Goal: Information Seeking & Learning: Learn about a topic

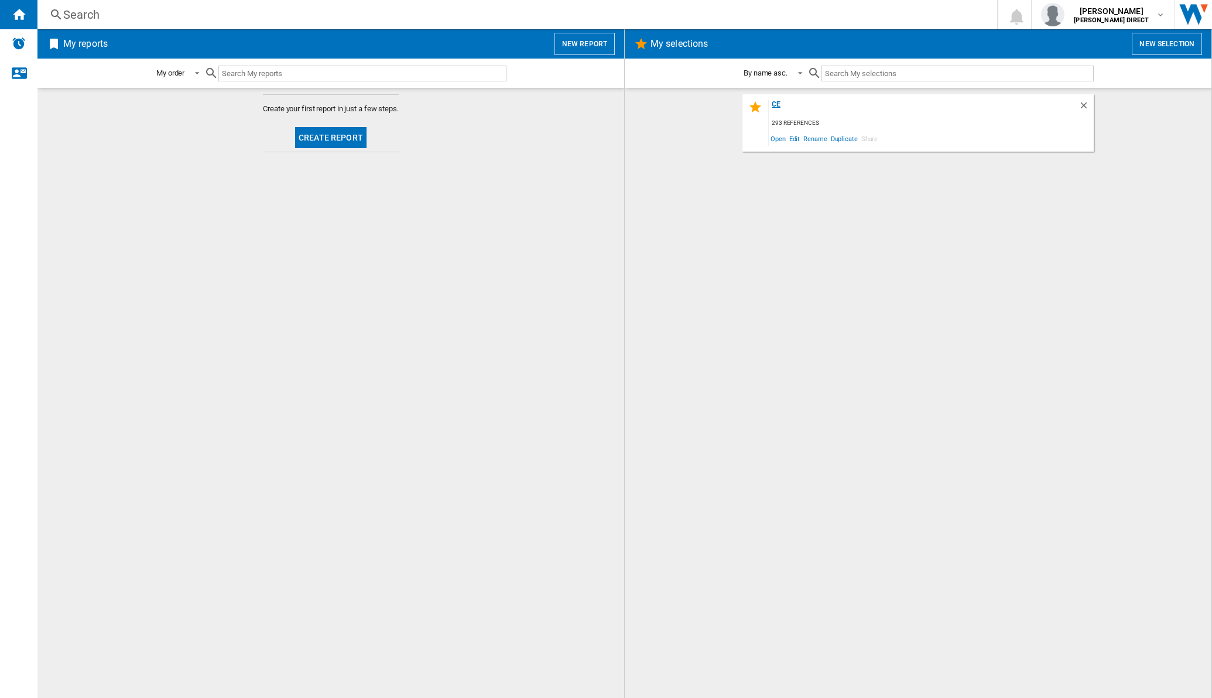
click at [781, 101] on div "CE" at bounding box center [924, 108] width 310 height 16
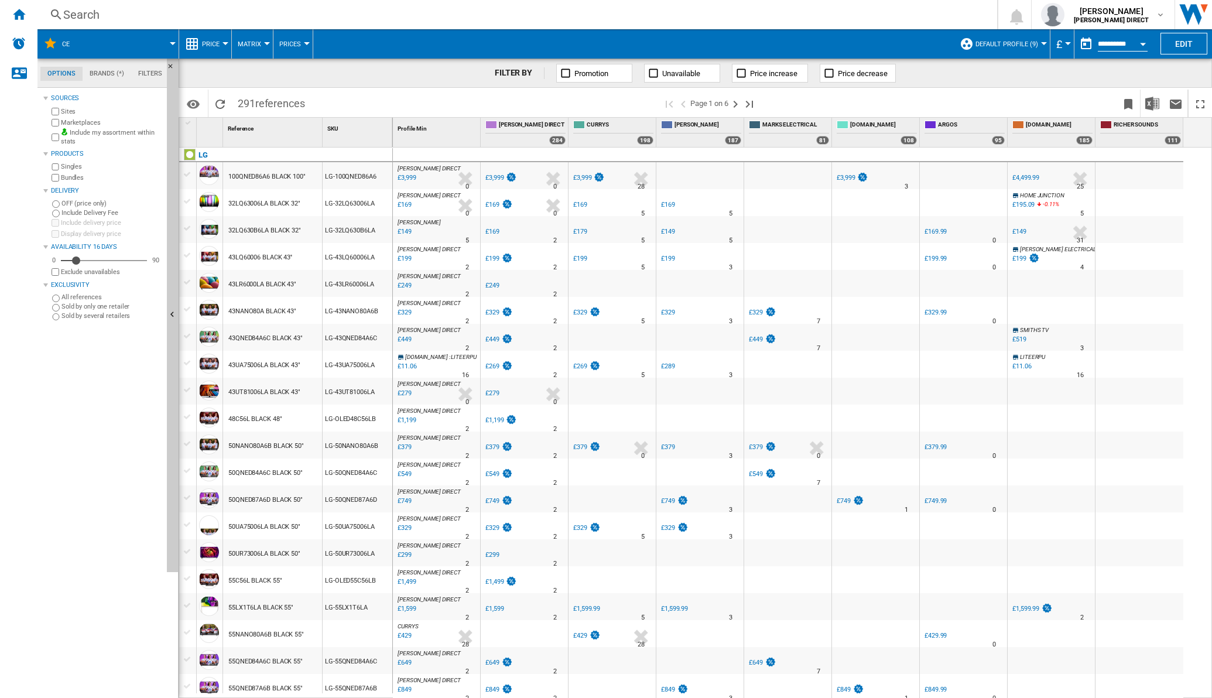
click at [263, 41] on button "Matrix" at bounding box center [252, 43] width 29 height 29
click at [254, 100] on span "Ranking" at bounding box center [257, 100] width 32 height 11
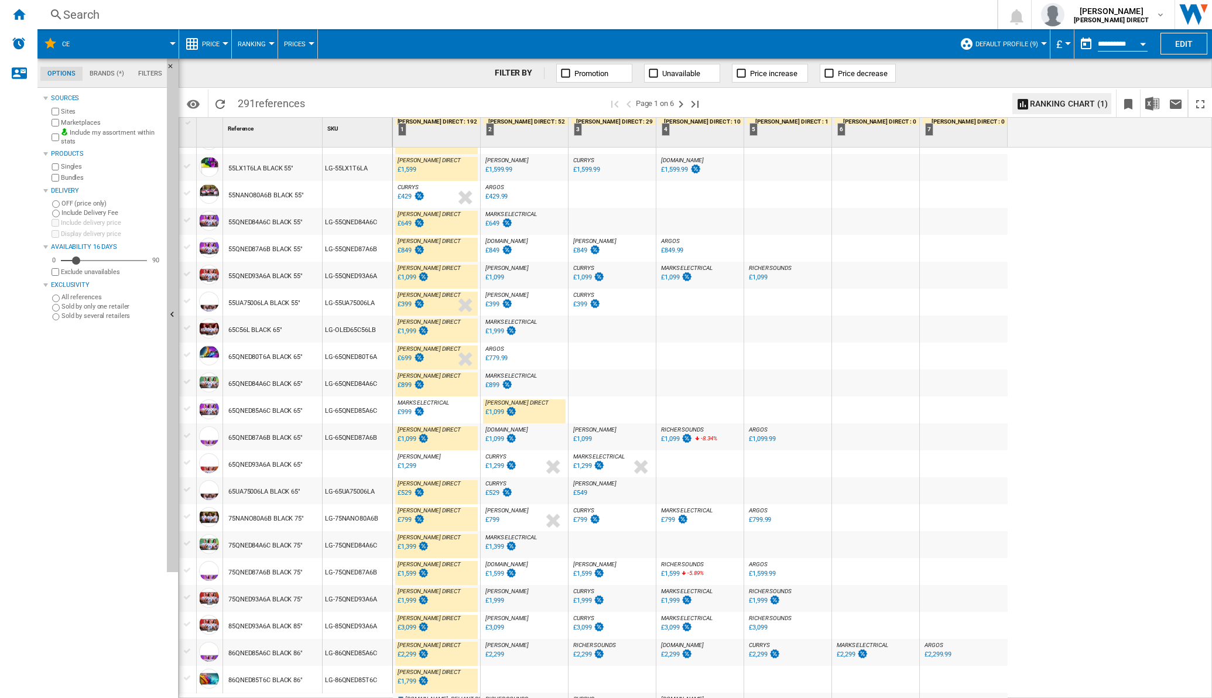
scroll to position [512, 0]
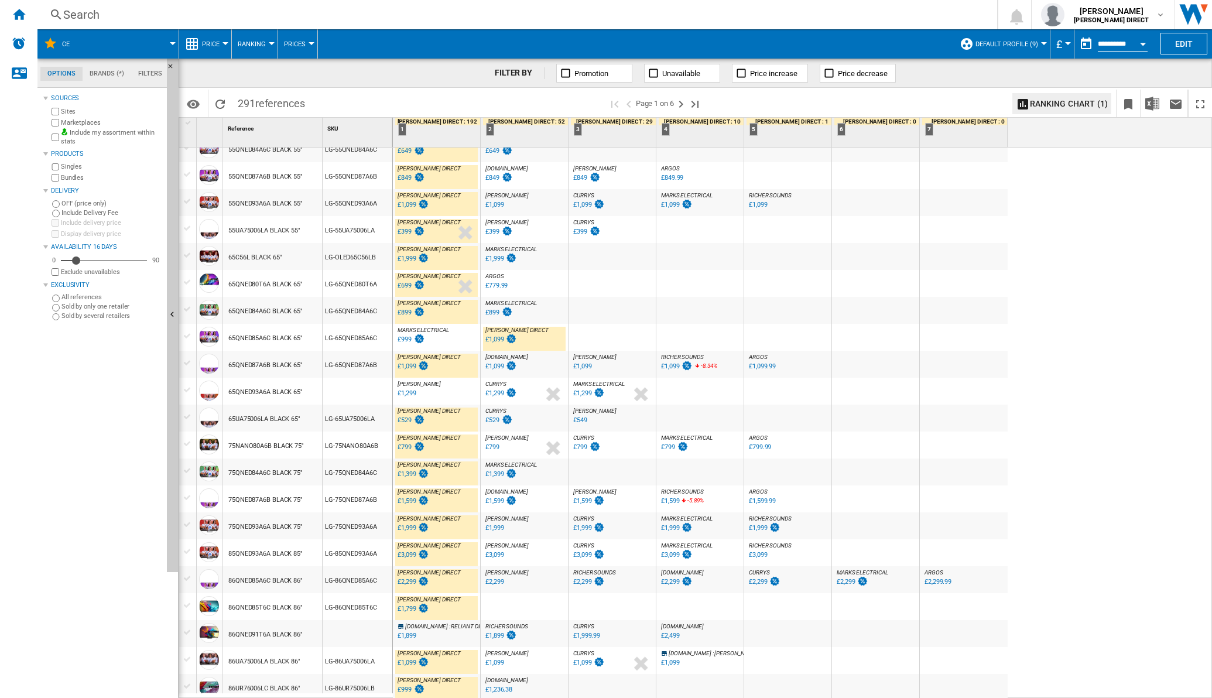
click at [409, 337] on div "£999" at bounding box center [405, 340] width 14 height 8
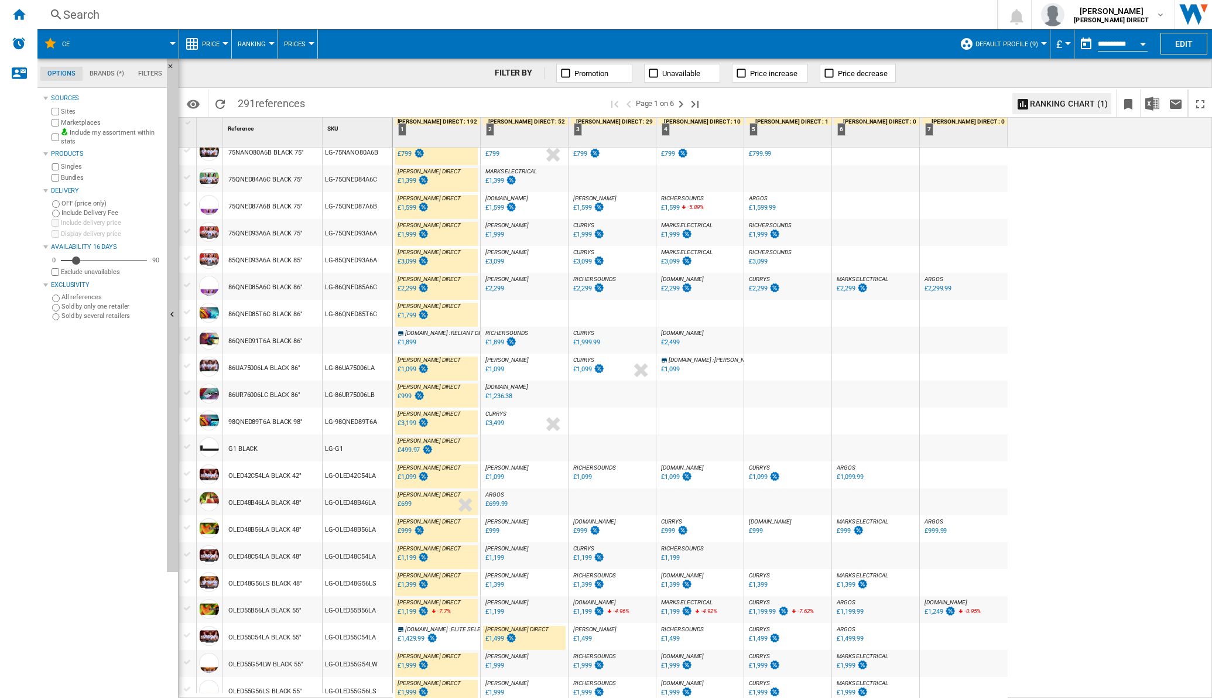
scroll to position [809, 0]
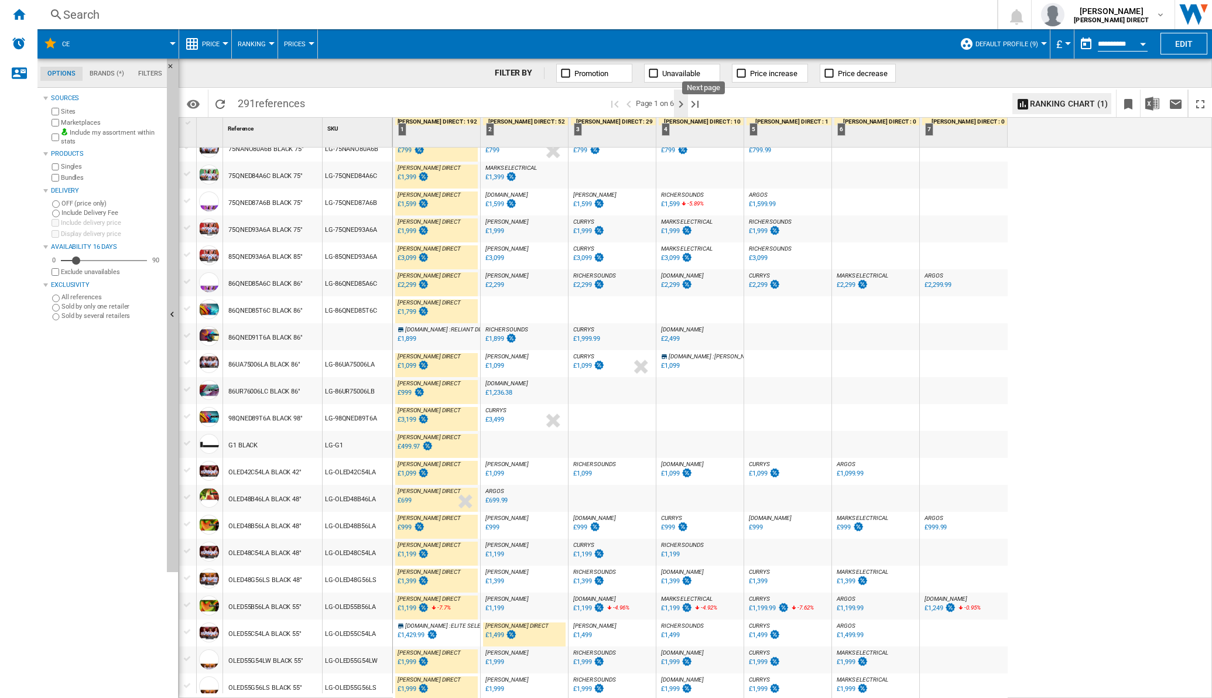
click at [685, 108] on ng-md-icon "Next page" at bounding box center [681, 104] width 14 height 14
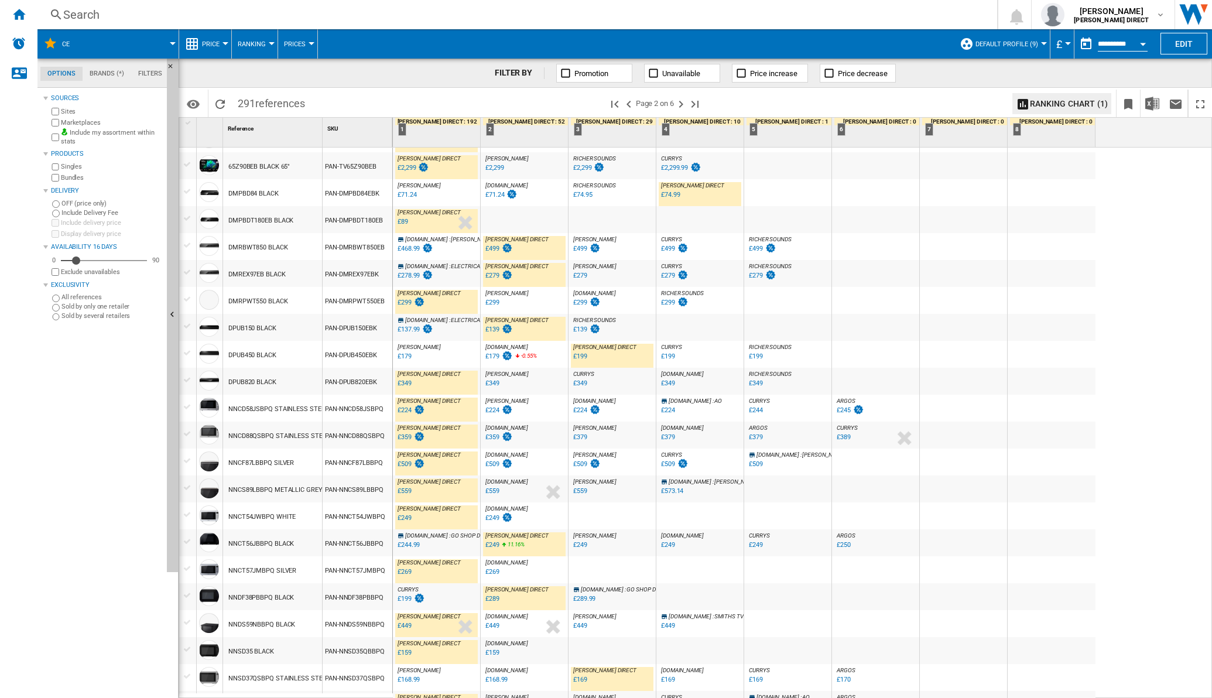
scroll to position [823, 0]
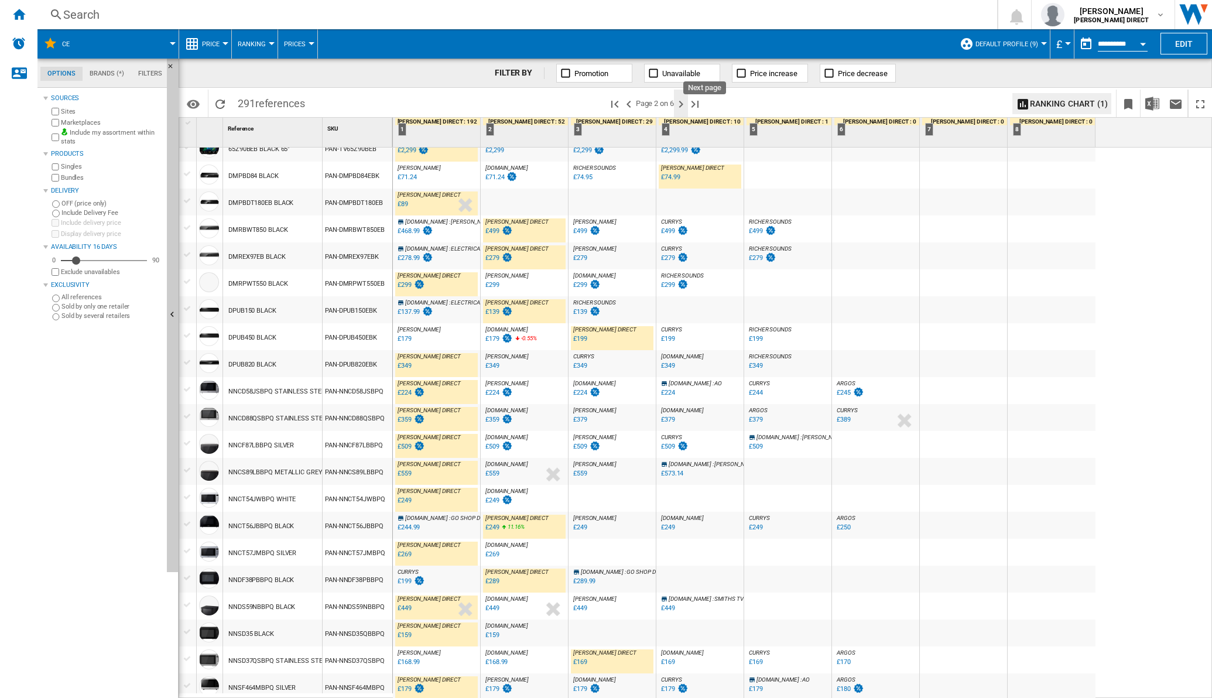
click at [685, 100] on ng-md-icon "Next page" at bounding box center [681, 104] width 14 height 14
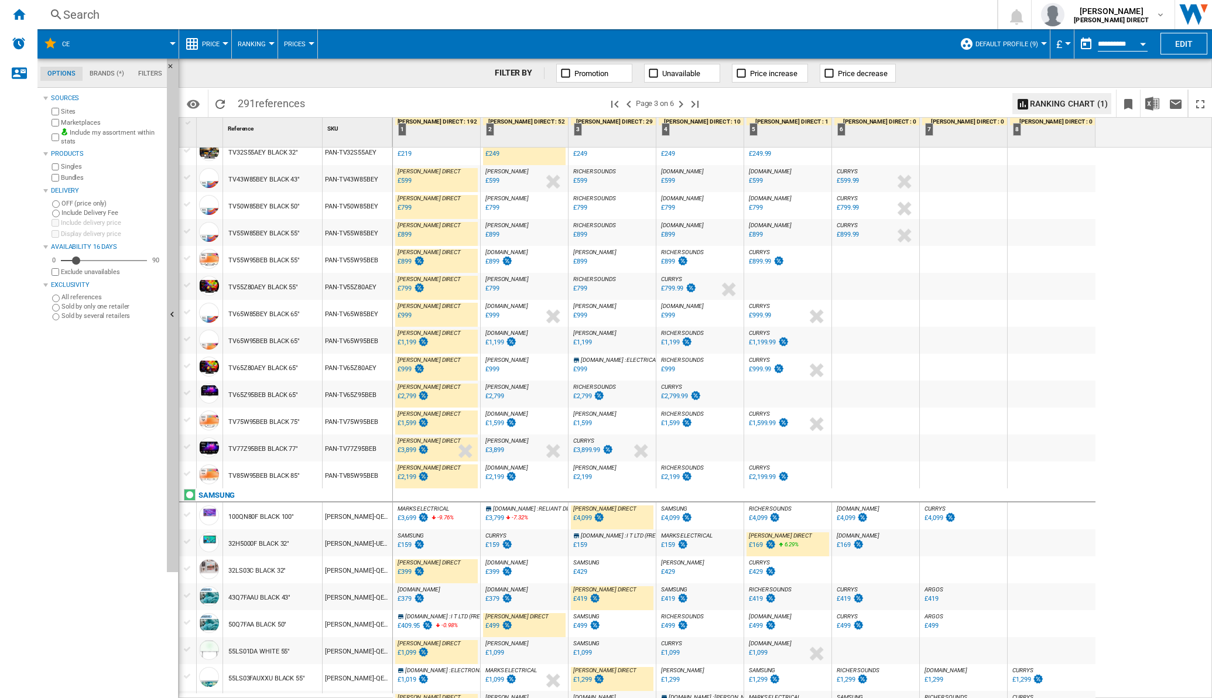
scroll to position [823, 0]
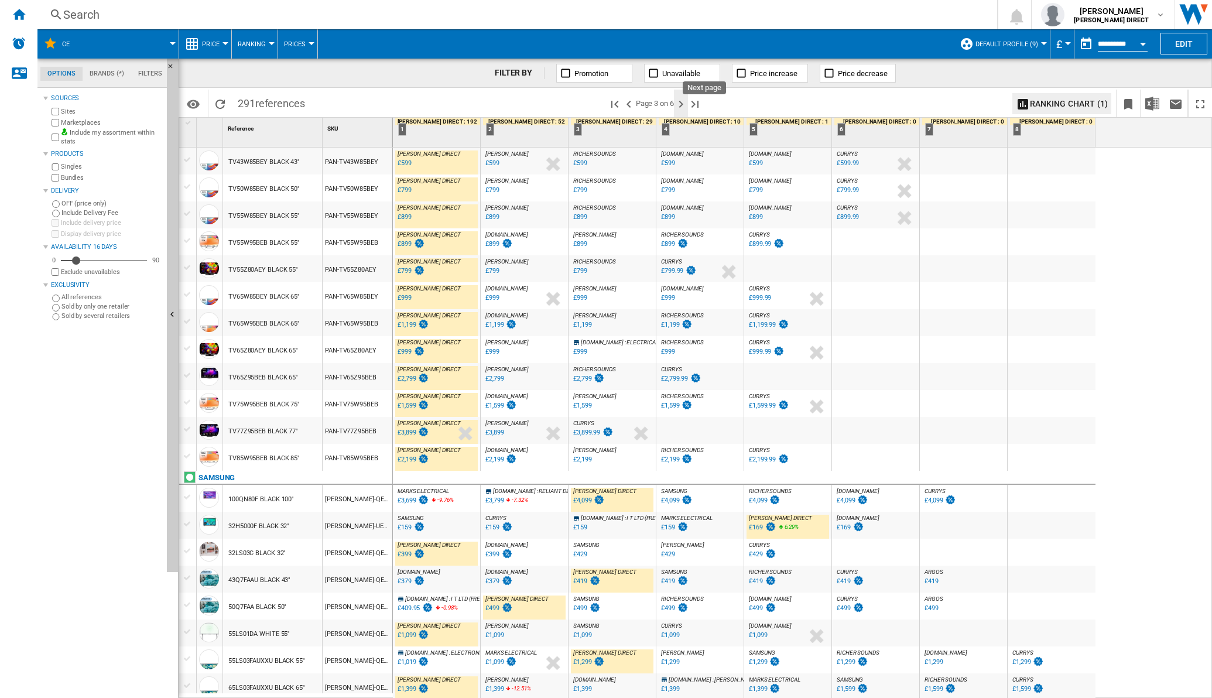
click at [683, 103] on ng-md-icon "Next page" at bounding box center [681, 104] width 14 height 14
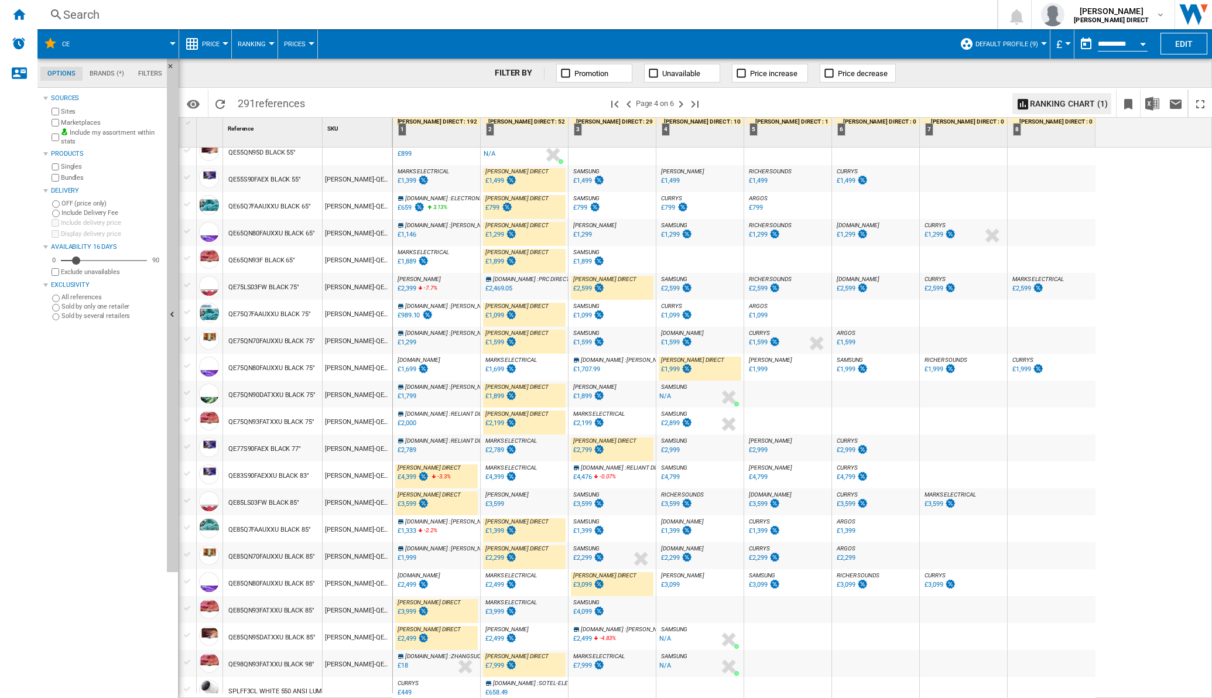
scroll to position [809, 0]
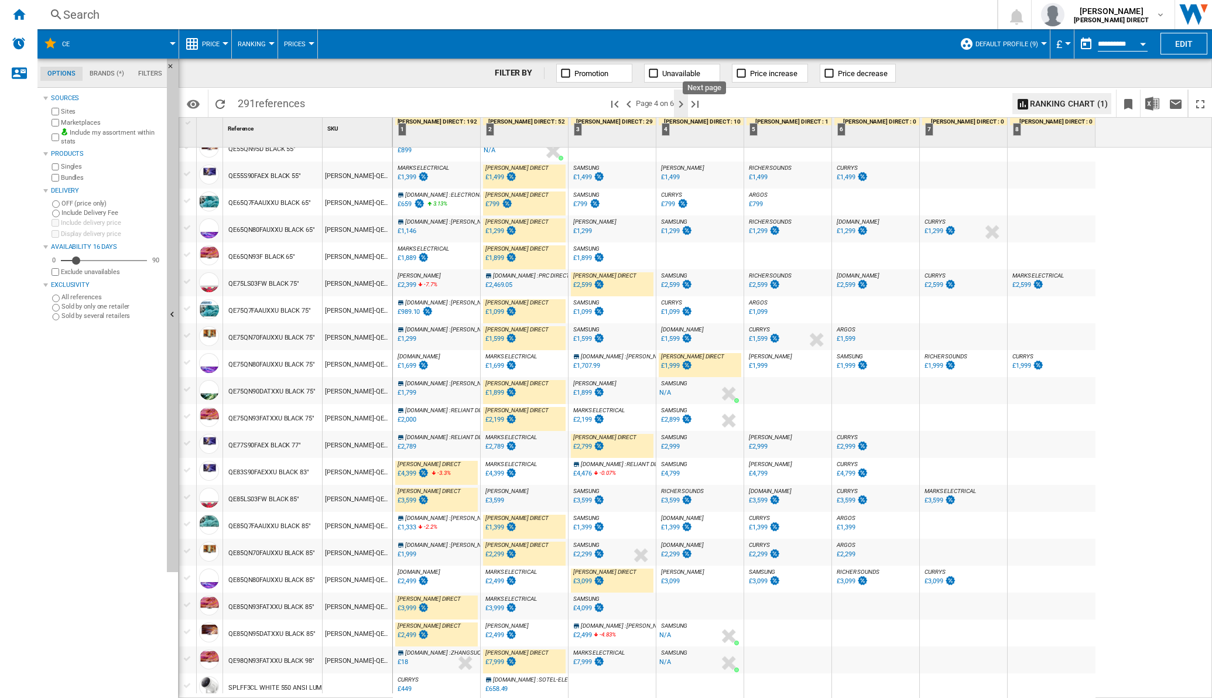
click at [683, 105] on ng-md-icon "Next page" at bounding box center [681, 104] width 14 height 14
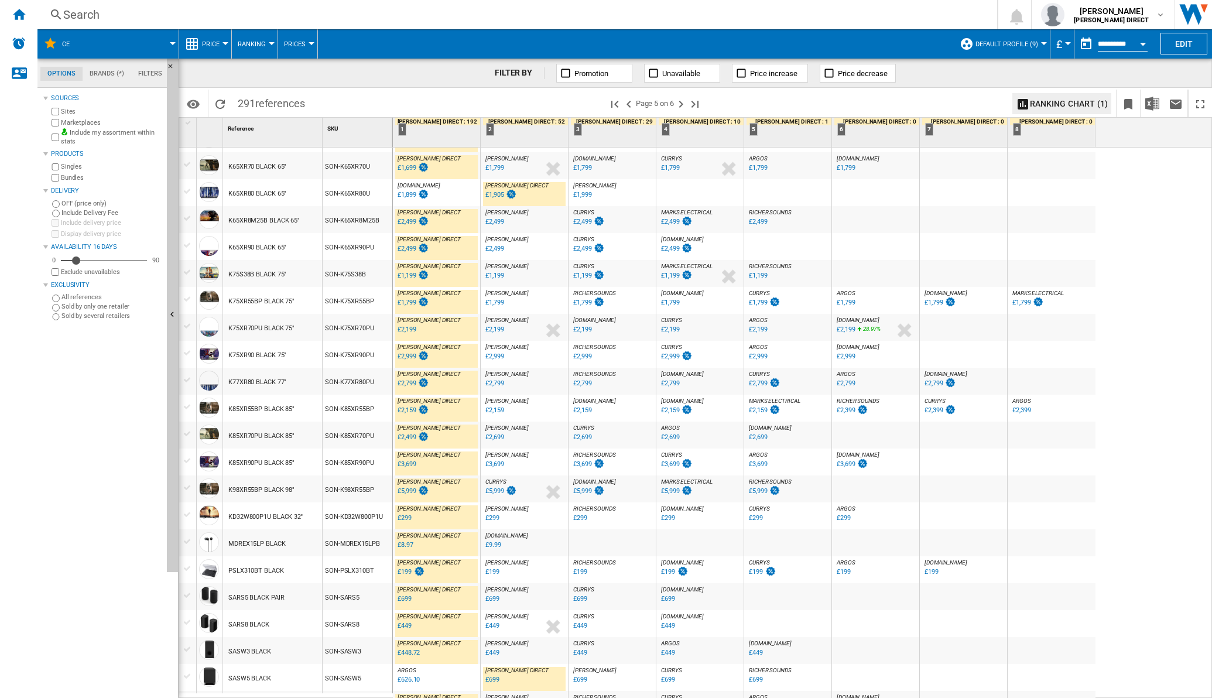
scroll to position [823, 0]
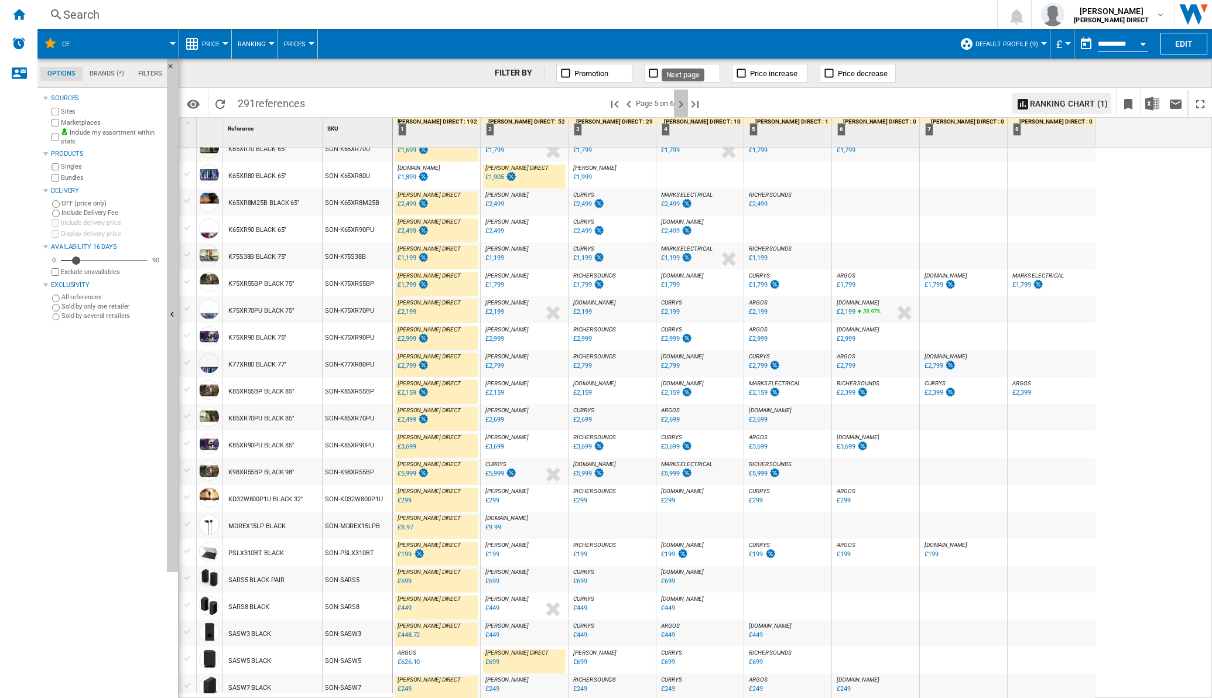
click at [683, 107] on ng-md-icon "Next page" at bounding box center [681, 104] width 14 height 14
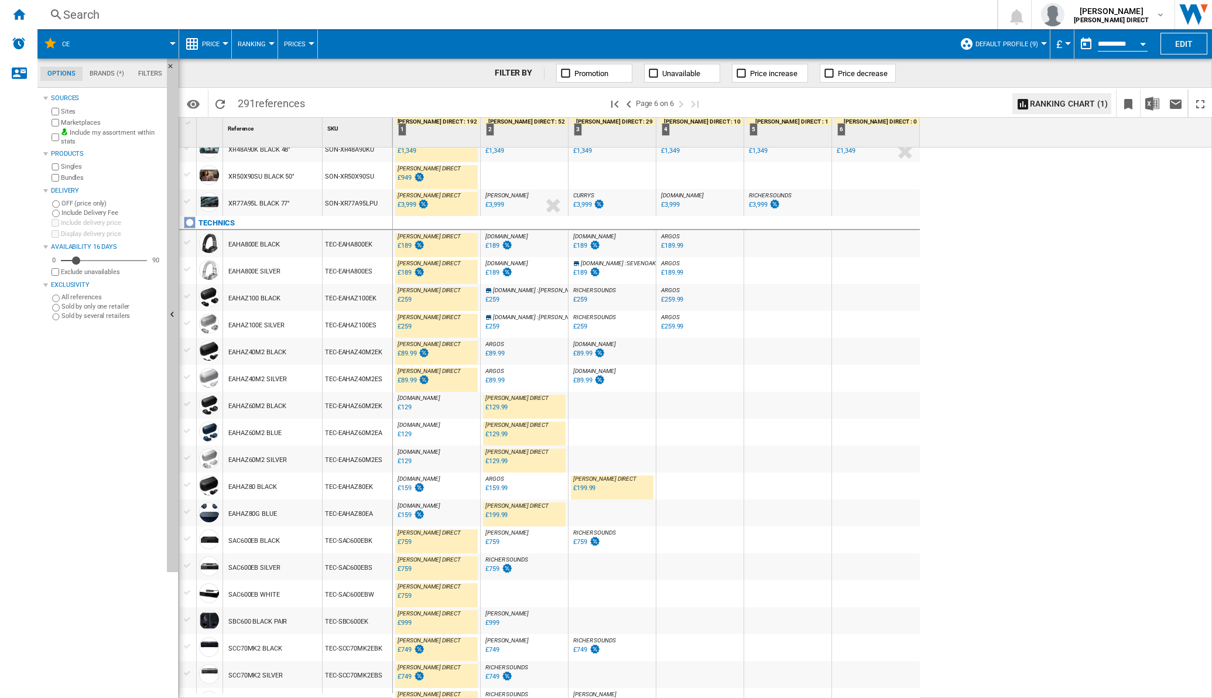
scroll to position [580, 0]
